Goal: Transaction & Acquisition: Purchase product/service

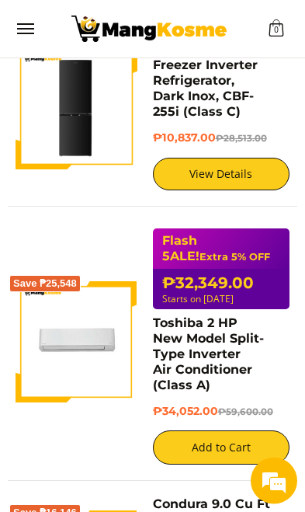
scroll to position [4443, 0]
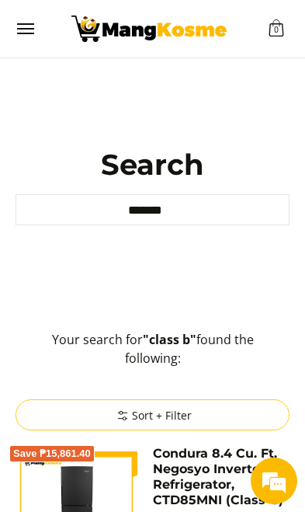
click at [193, 225] on input "*******" at bounding box center [153, 209] width 274 height 31
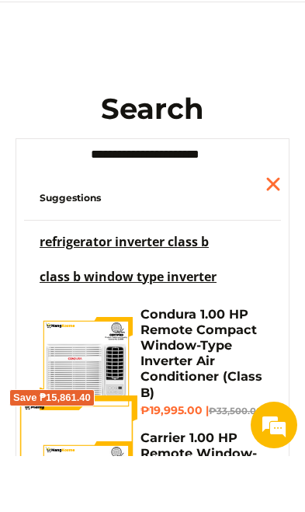
type input "**********"
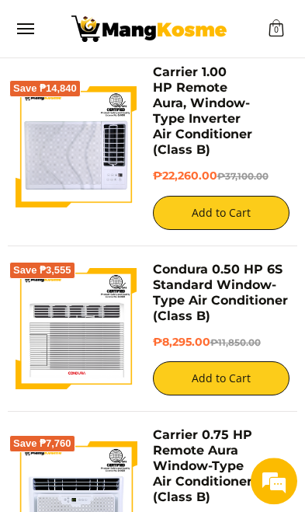
scroll to position [1409, 0]
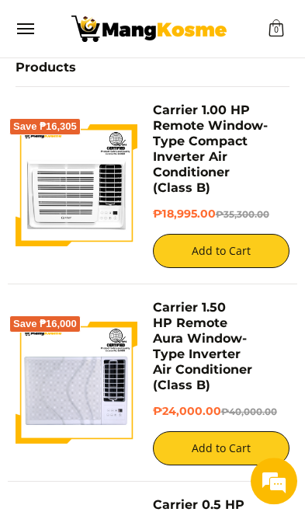
scroll to position [387, 0]
click at [214, 181] on link "Carrier 1.00 HP Remote Window-Type Compact Inverter Air Conditioner (Class B)" at bounding box center [210, 149] width 115 height 92
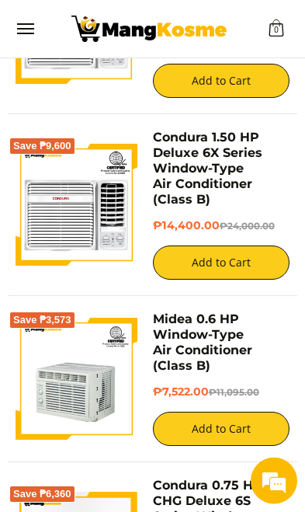
scroll to position [3511, 0]
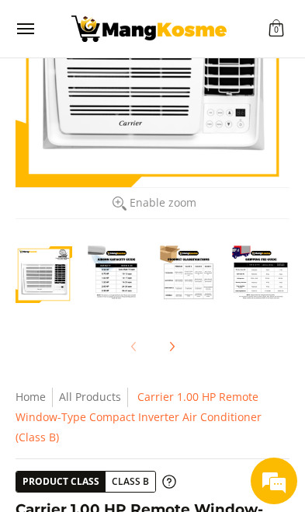
scroll to position [160, 0]
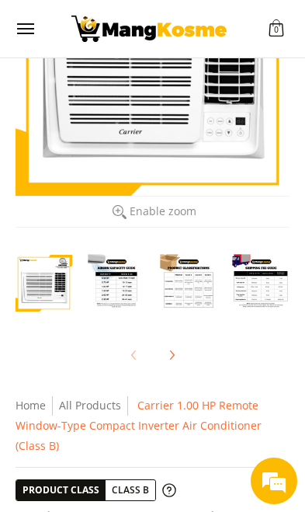
click at [233, 304] on img "mang-kosme-shipping-fee-guide-infographic" at bounding box center [261, 282] width 57 height 57
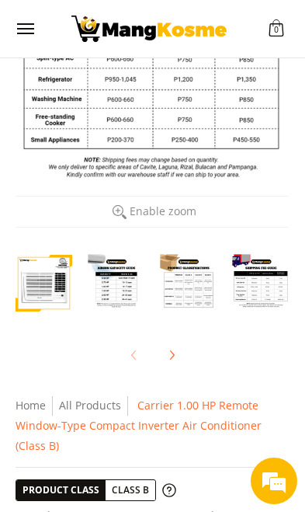
click at [277, 280] on img "mang-kosme-shipping-fee-guide-infographic" at bounding box center [261, 282] width 57 height 57
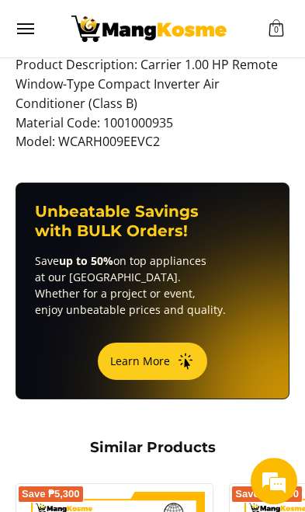
scroll to position [1307, 0]
